Goal: Task Accomplishment & Management: Use online tool/utility

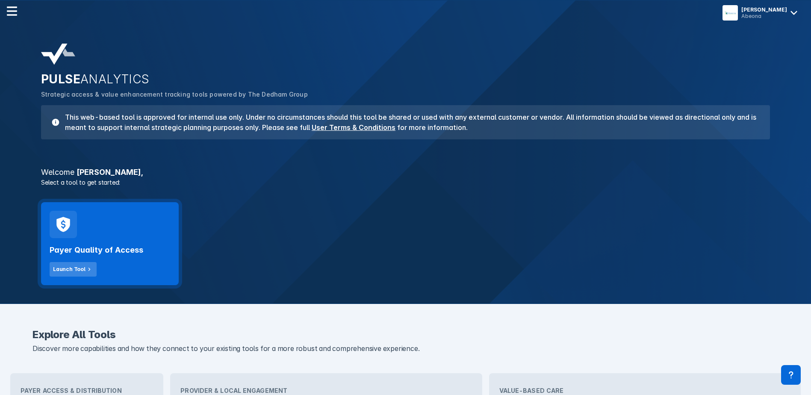
click at [77, 266] on div "Launch Tool" at bounding box center [69, 270] width 33 height 8
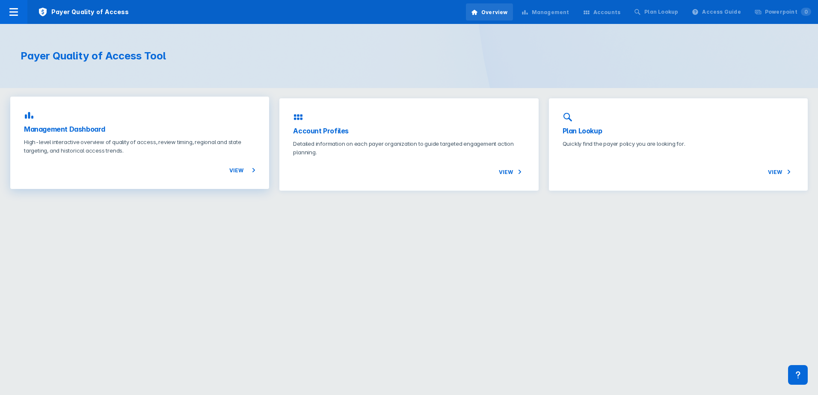
click at [251, 170] on icon at bounding box center [254, 170] width 10 height 10
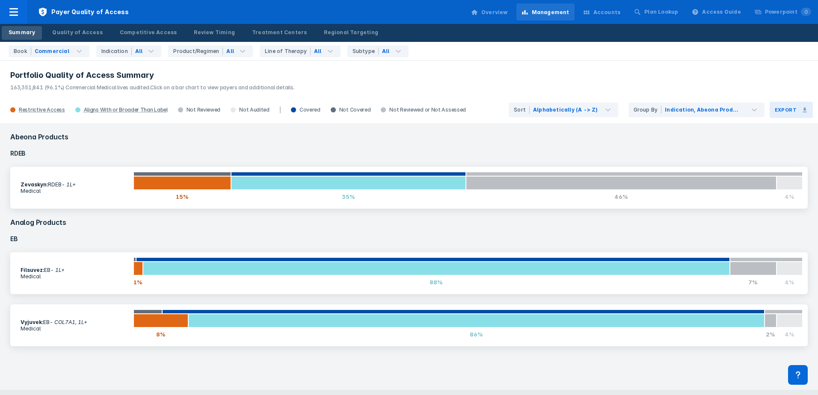
click at [805, 109] on icon at bounding box center [804, 109] width 4 height 5
click at [736, 163] on div "Export All Quality of Access Data to Excel" at bounding box center [735, 162] width 143 height 10
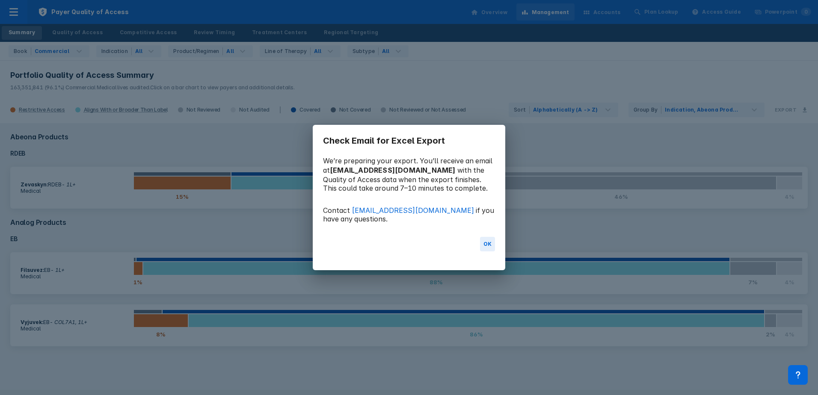
click at [495, 243] on div "OK" at bounding box center [409, 244] width 192 height 15
click at [492, 244] on button "OK" at bounding box center [487, 244] width 15 height 15
